Goal: Information Seeking & Learning: Learn about a topic

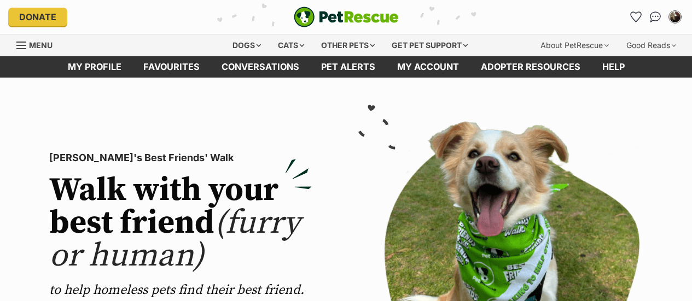
click at [639, 19] on icon "Favourites" at bounding box center [635, 16] width 11 height 11
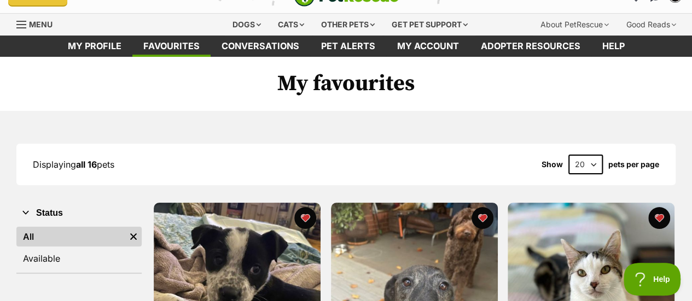
scroll to position [1, 0]
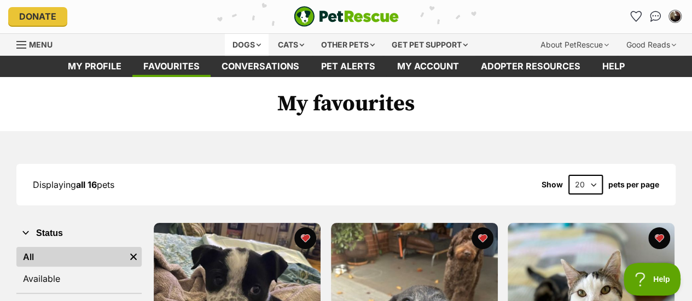
click at [233, 40] on div "Dogs" at bounding box center [247, 45] width 44 height 22
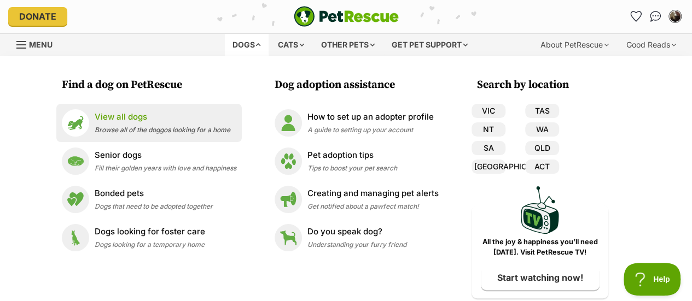
click at [112, 127] on span "Browse all of the doggos looking for a home" at bounding box center [163, 130] width 136 height 8
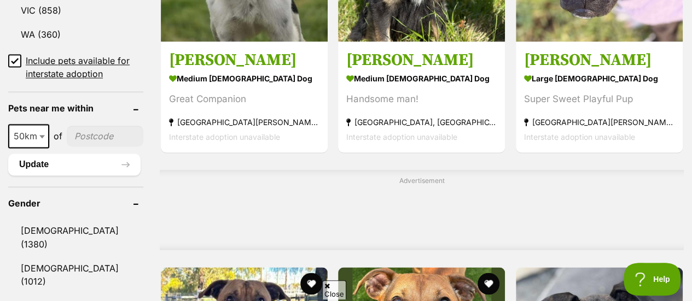
click at [38, 124] on span at bounding box center [43, 136] width 11 height 24
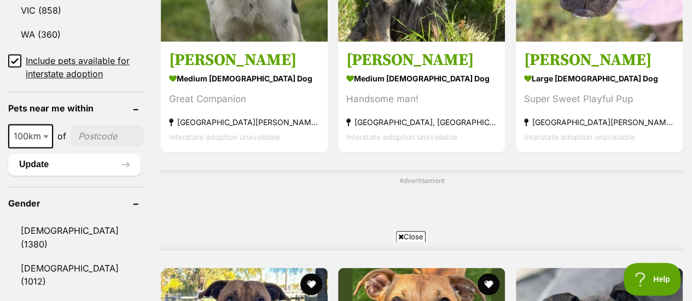
select select "100"
click at [85, 126] on input"] "postcode" at bounding box center [107, 136] width 73 height 21
type input"] "3691"
click at [96, 154] on button "Update" at bounding box center [74, 165] width 132 height 22
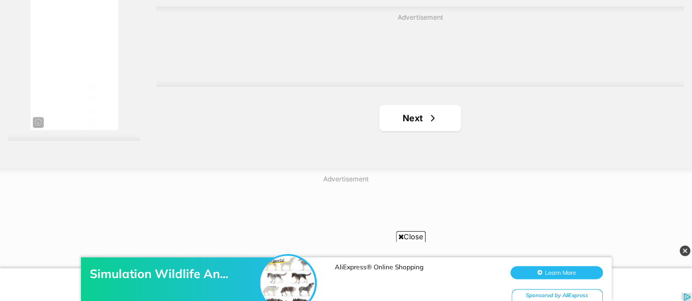
scroll to position [2595, 0]
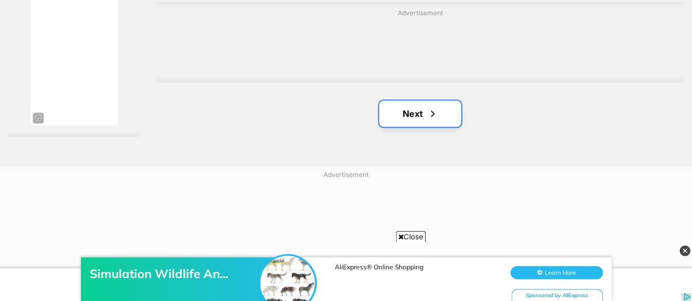
click at [416, 113] on link "Next" at bounding box center [420, 114] width 82 height 26
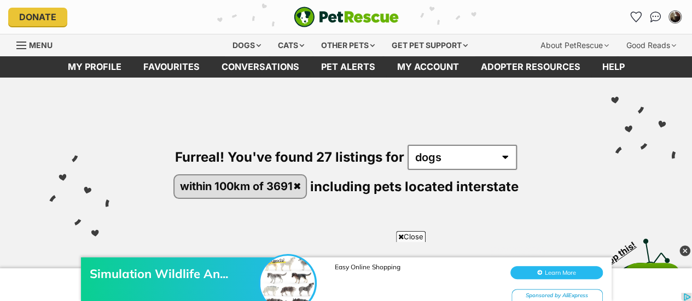
scroll to position [103, 0]
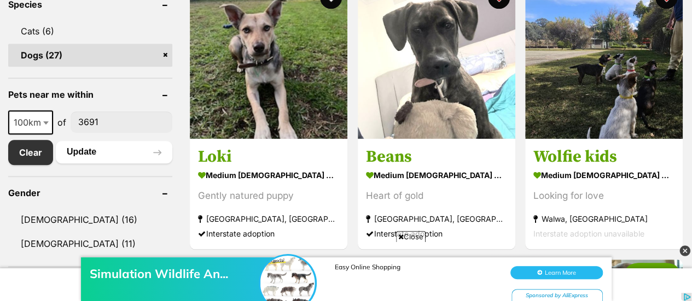
click at [103, 146] on button "Update" at bounding box center [114, 152] width 116 height 22
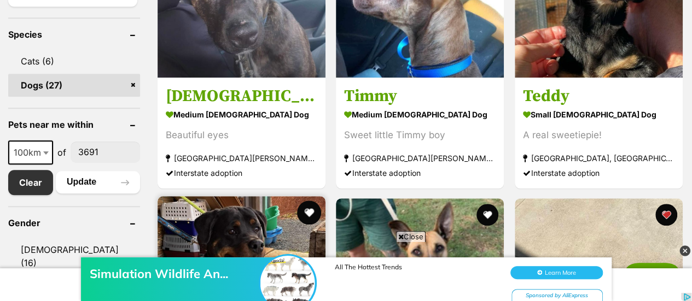
scroll to position [440, 0]
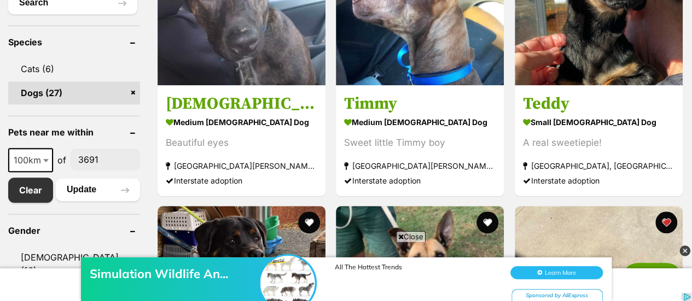
click at [101, 162] on input"] "3691" at bounding box center [105, 159] width 69 height 21
type input"] "3220"
click at [97, 183] on button "Update" at bounding box center [98, 190] width 84 height 22
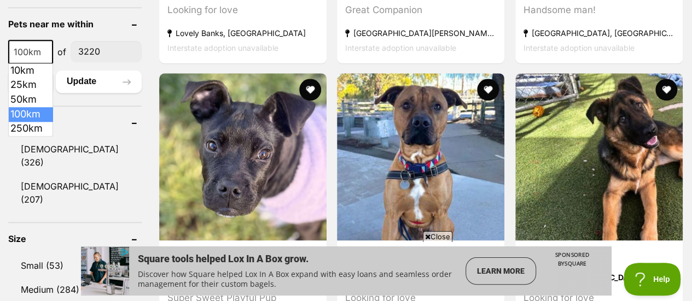
click at [36, 51] on span "100km" at bounding box center [30, 51] width 43 height 15
select select "50"
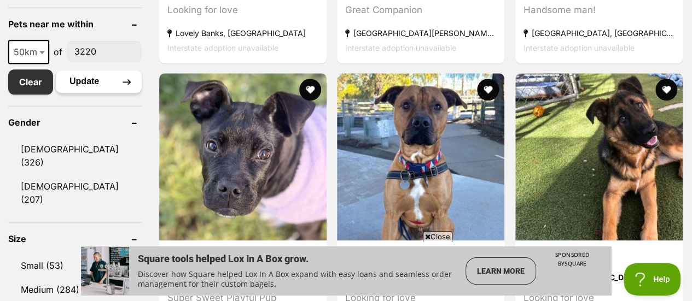
click at [84, 79] on button "Update" at bounding box center [99, 82] width 86 height 22
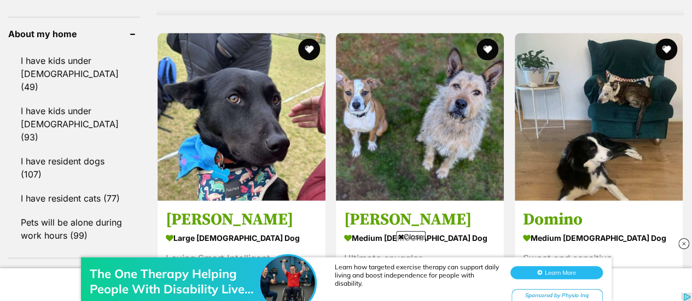
scroll to position [1007, 0]
